Goal: Information Seeking & Learning: Learn about a topic

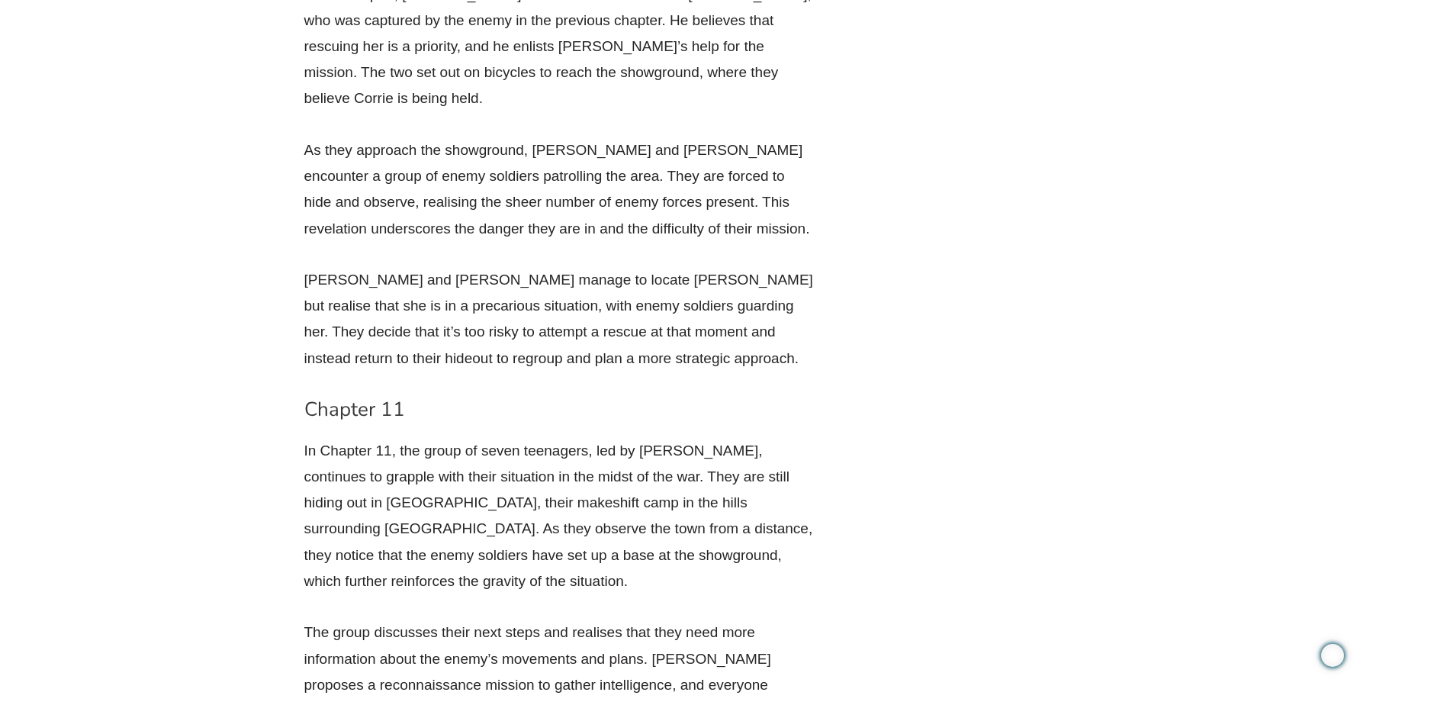
scroll to position [8389, 0]
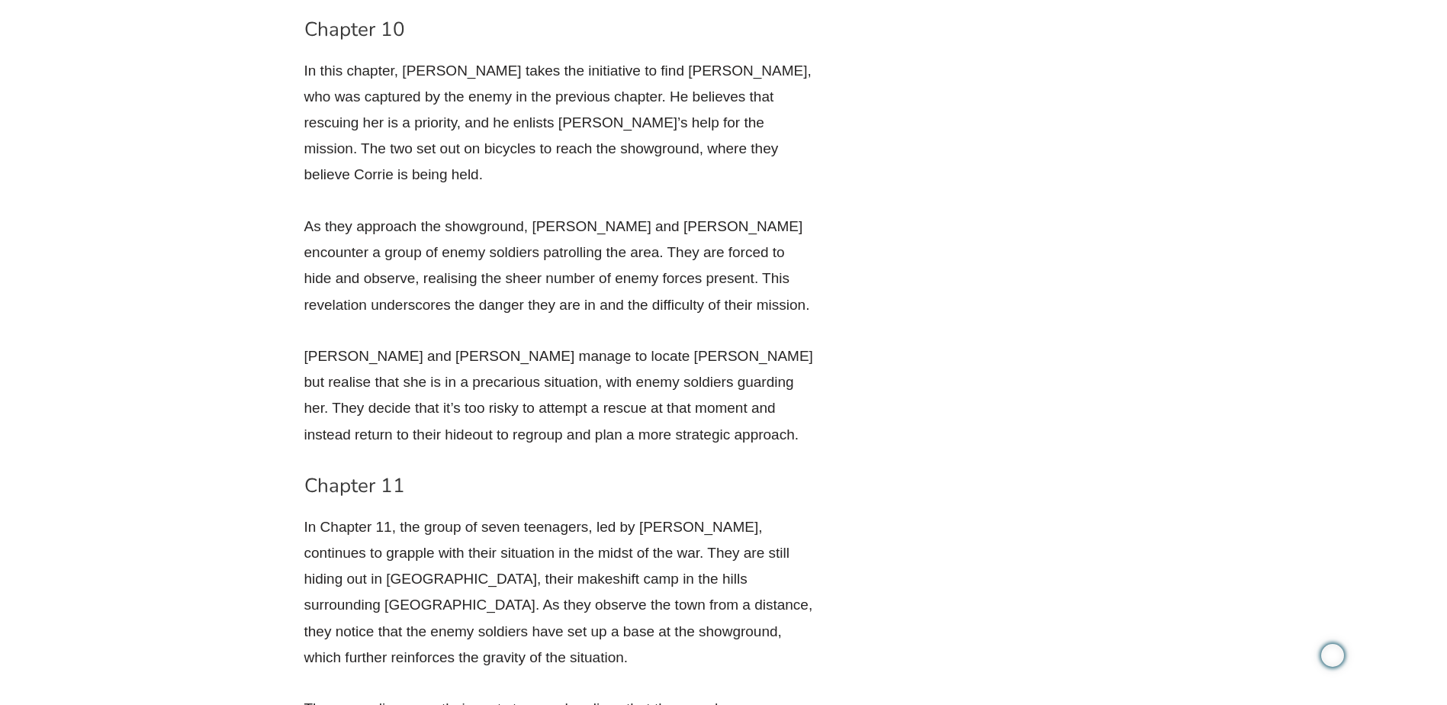
click at [305, 473] on h3 "Chapter 11" at bounding box center [559, 486] width 511 height 26
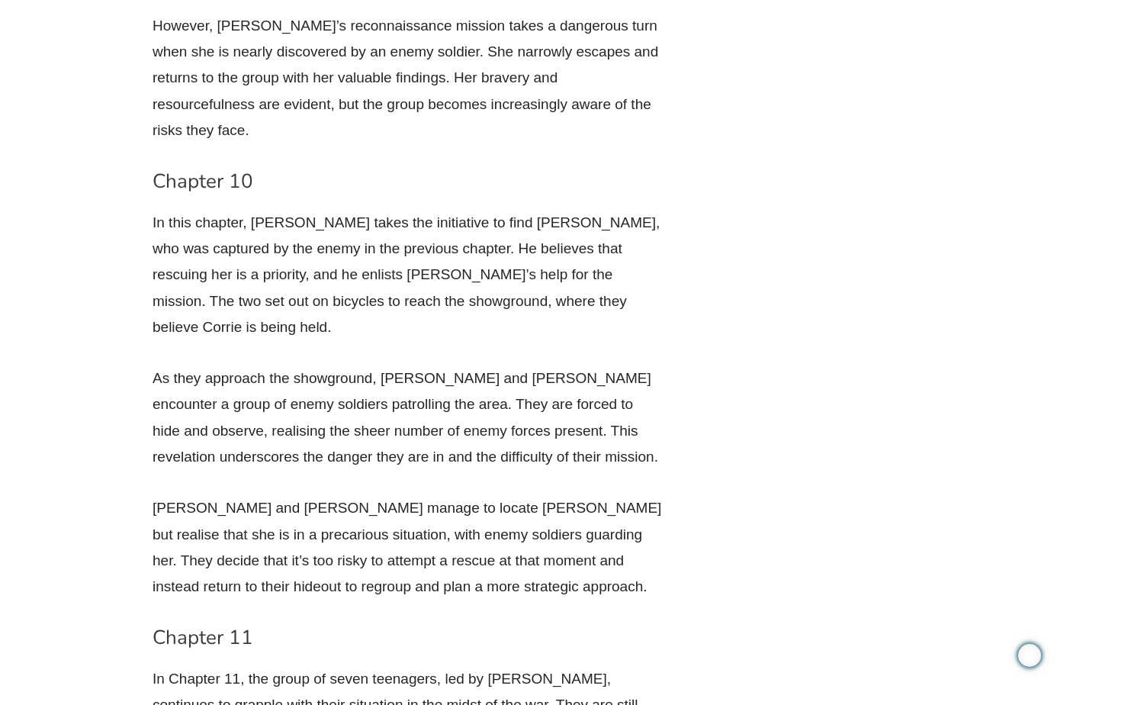
scroll to position [8305, 0]
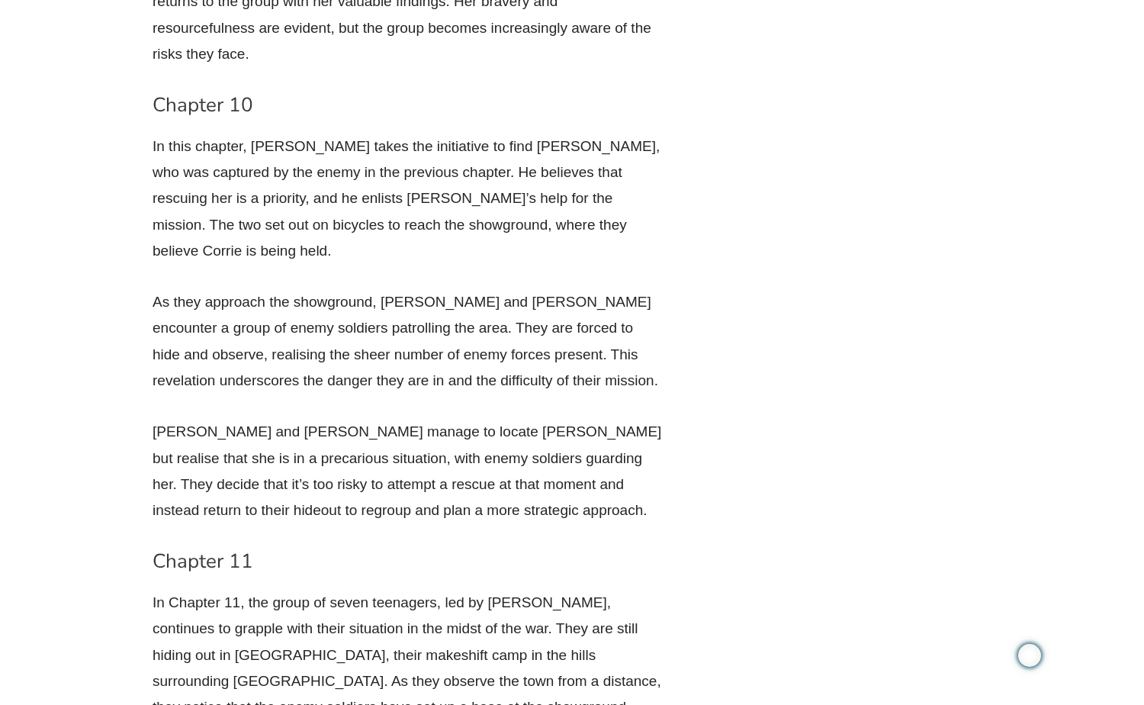
click at [157, 548] on h3 "Chapter 11" at bounding box center [408, 561] width 511 height 26
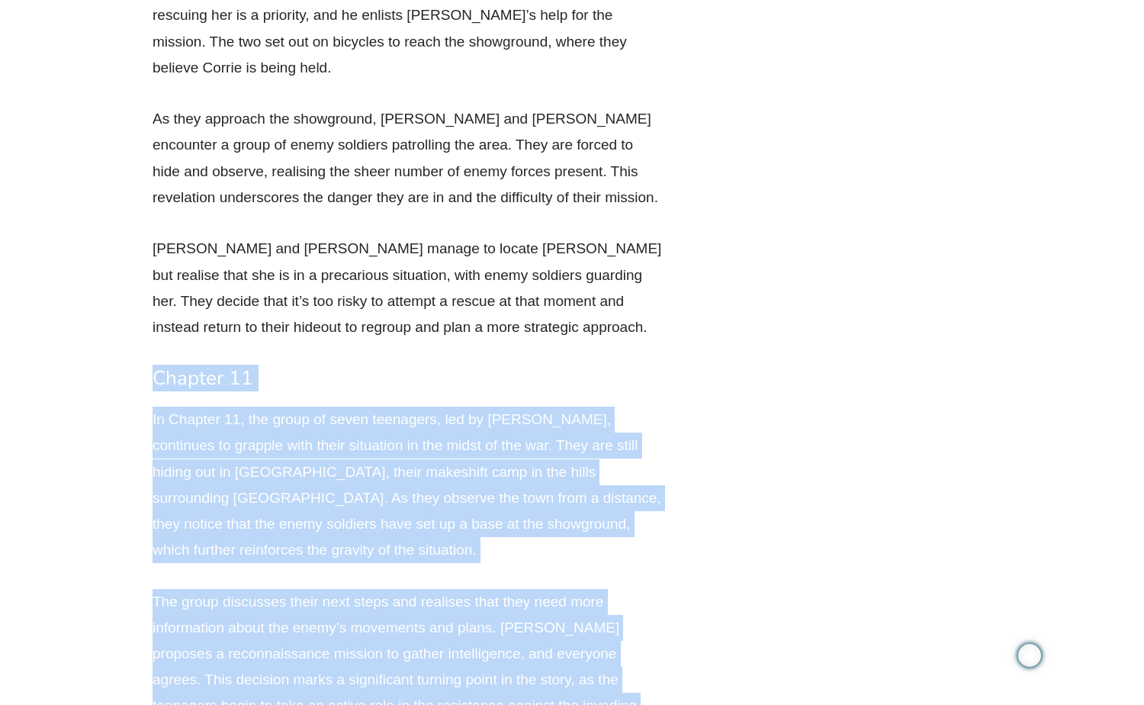
scroll to position [8534, 0]
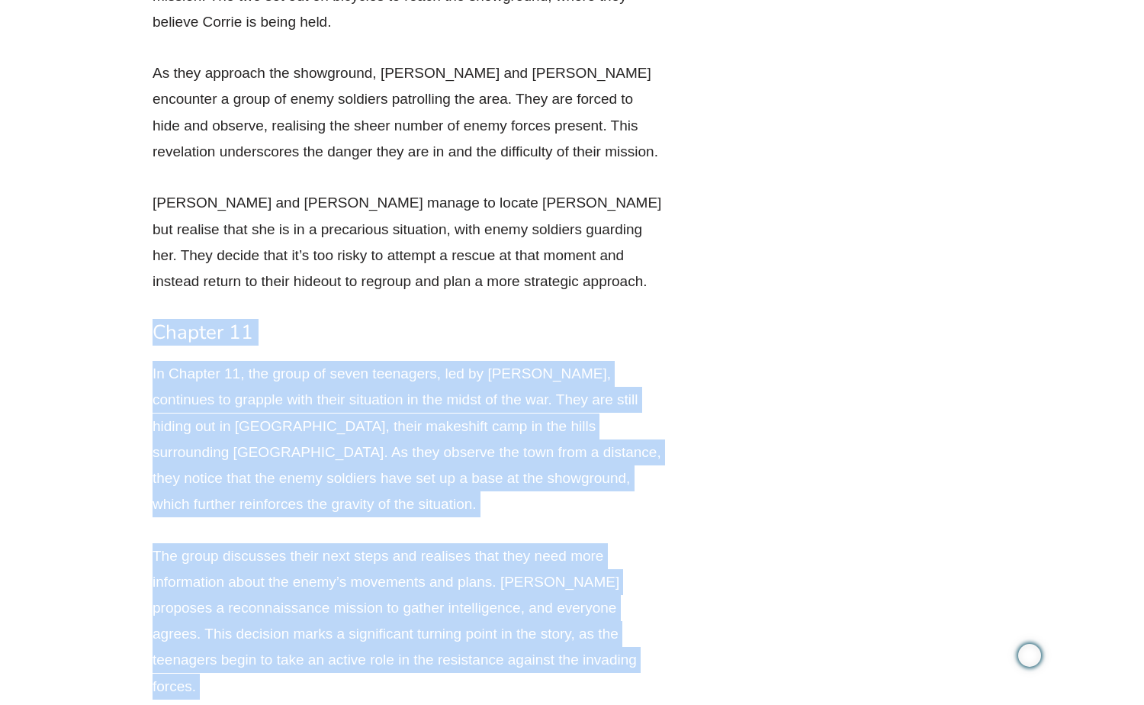
drag, startPoint x: 153, startPoint y: 229, endPoint x: 329, endPoint y: 562, distance: 377.0
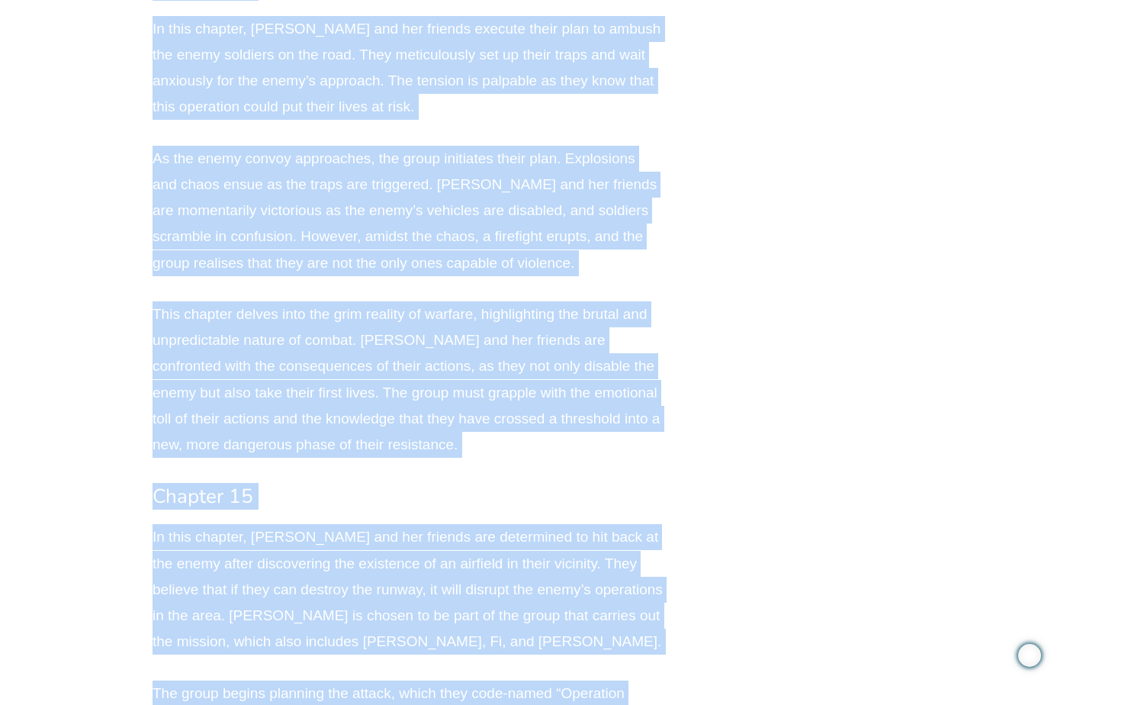
scroll to position [10261, 0]
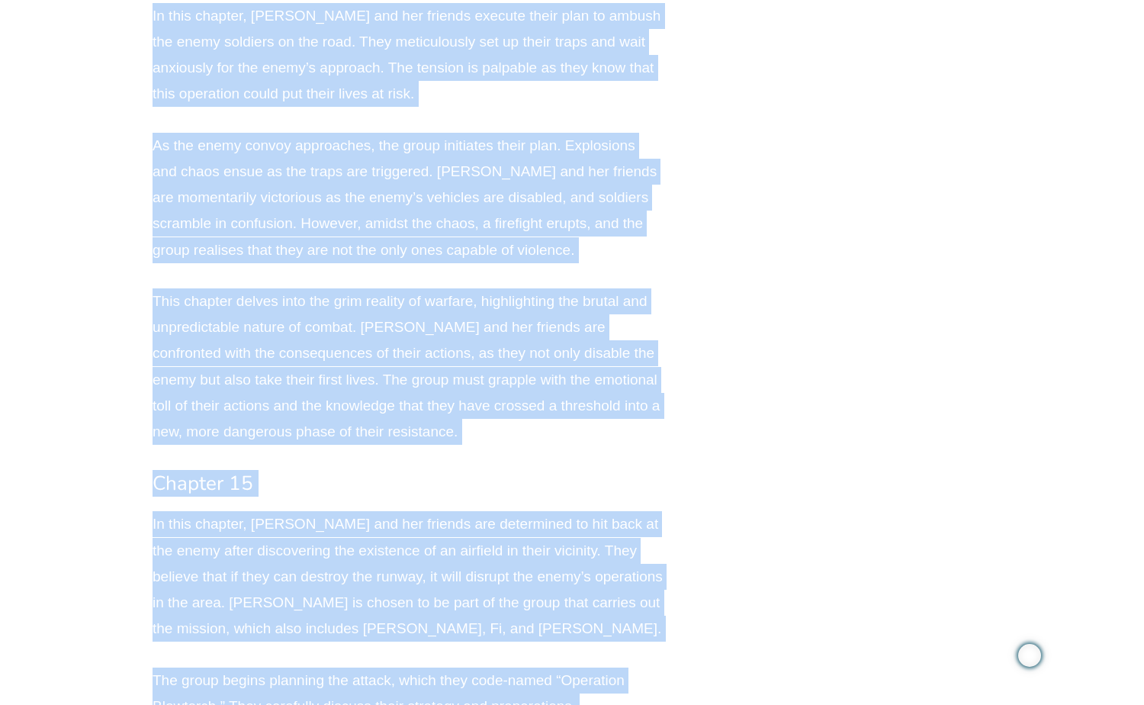
drag, startPoint x: 155, startPoint y: 0, endPoint x: 453, endPoint y: 558, distance: 632.9
copy div "Loremip 45 Do Sitamet 24, con adipi el seddo eiusmodte, inc ut Labor Etdolo, ma…"
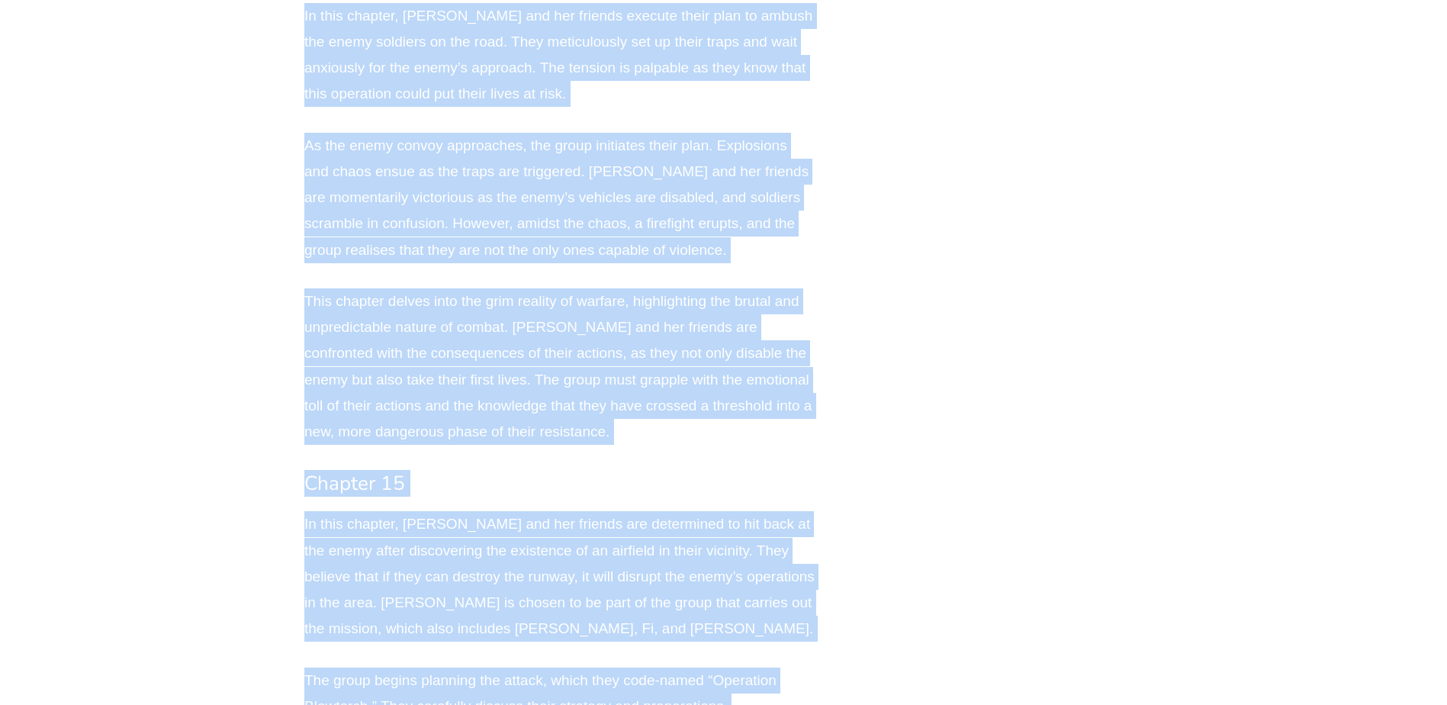
scroll to position [10269, 0]
